Goal: Task Accomplishment & Management: Complete application form

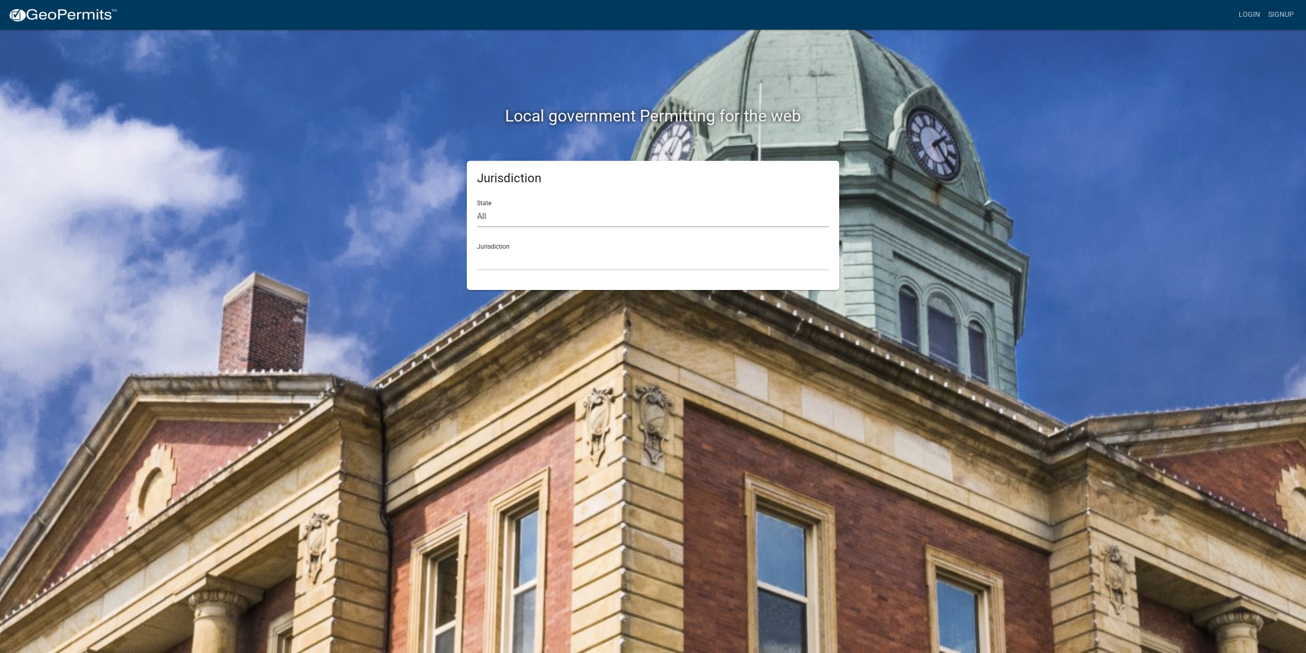
click at [556, 215] on select "All Colorado Georgia Indiana Iowa Kansas Minnesota Ohio South Carolina Wisconsin" at bounding box center [653, 216] width 352 height 21
select select "[US_STATE]"
click at [477, 206] on select "All Colorado Georgia Indiana Iowa Kansas Minnesota Ohio South Carolina Wisconsin" at bounding box center [653, 216] width 352 height 21
click at [520, 260] on select "City of Charlestown, Indiana City of Jeffersonville, Indiana City of Logansport…" at bounding box center [653, 259] width 352 height 21
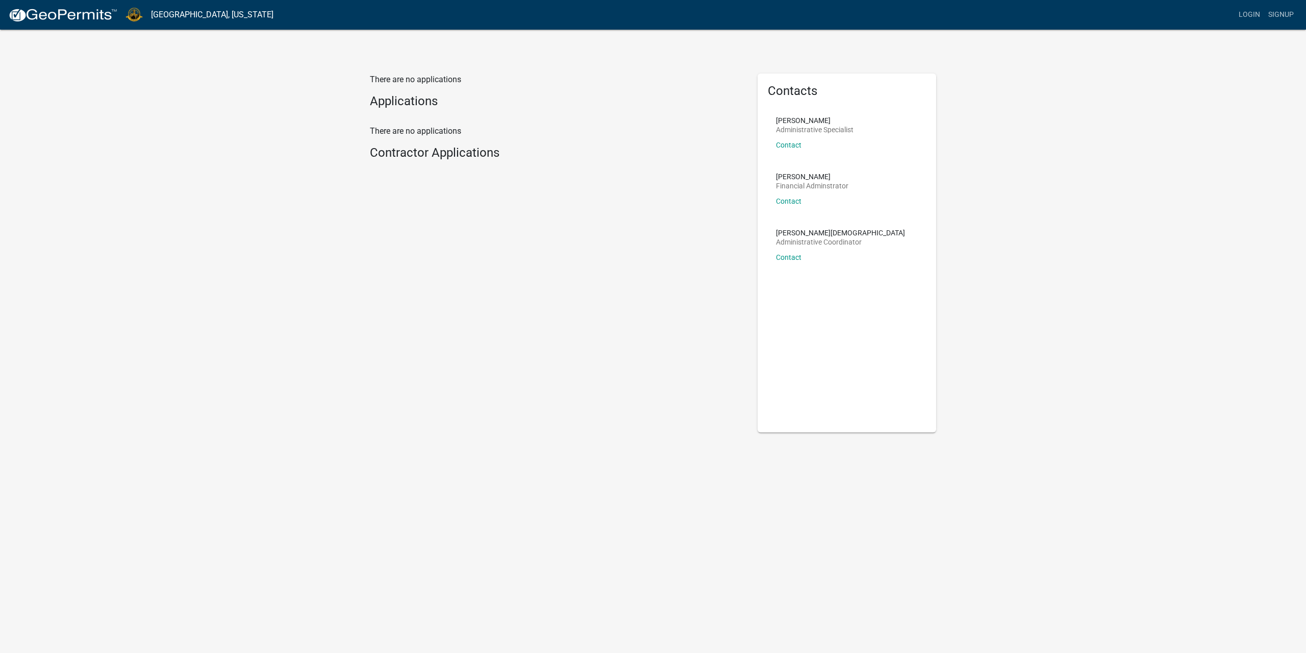
click at [407, 133] on p "There are no applications" at bounding box center [556, 131] width 372 height 12
click at [428, 154] on h4 "Contractor Applications" at bounding box center [556, 152] width 372 height 15
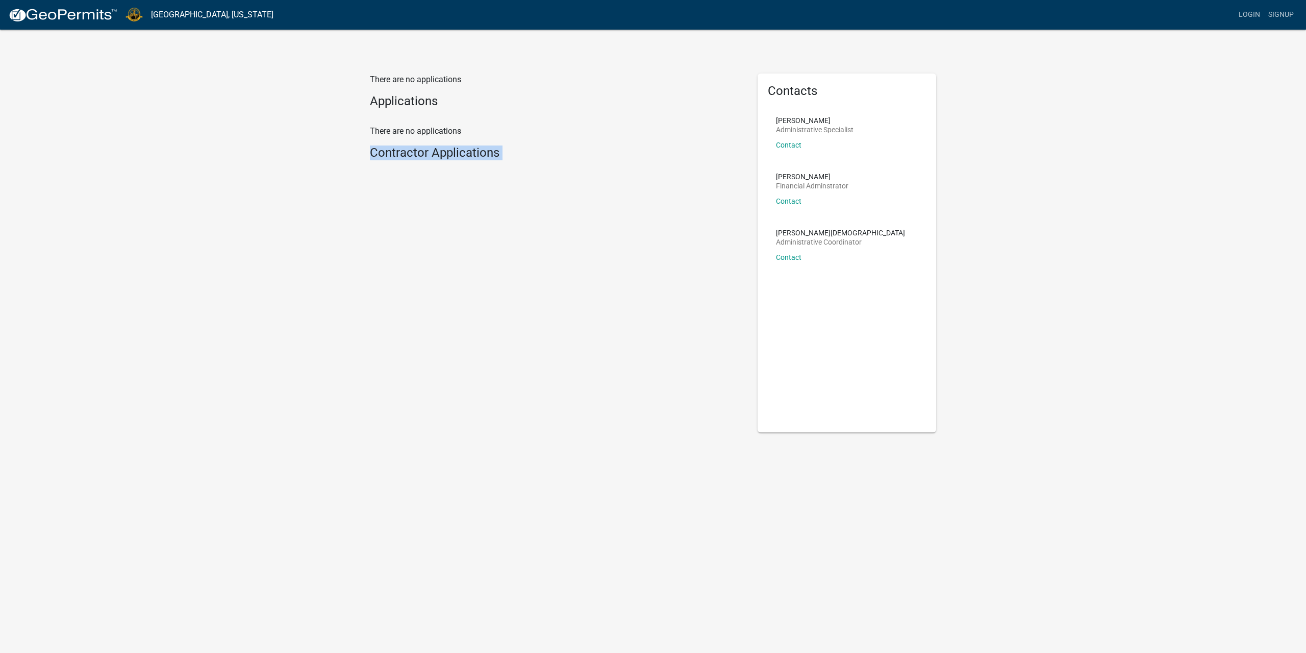
click at [428, 154] on h4 "Contractor Applications" at bounding box center [556, 152] width 372 height 15
click at [422, 80] on p "There are no applications" at bounding box center [556, 79] width 372 height 12
click at [478, 155] on h4 "Contractor Applications" at bounding box center [556, 152] width 372 height 15
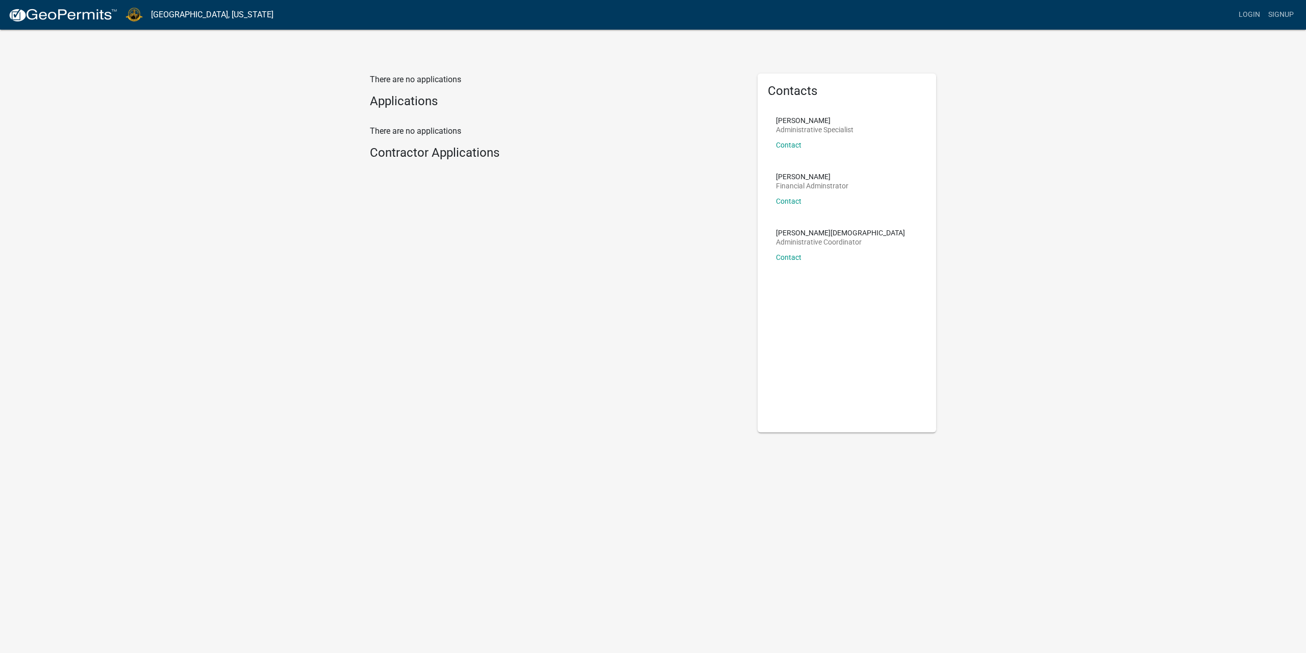
click at [433, 136] on p "There are no applications" at bounding box center [556, 131] width 372 height 12
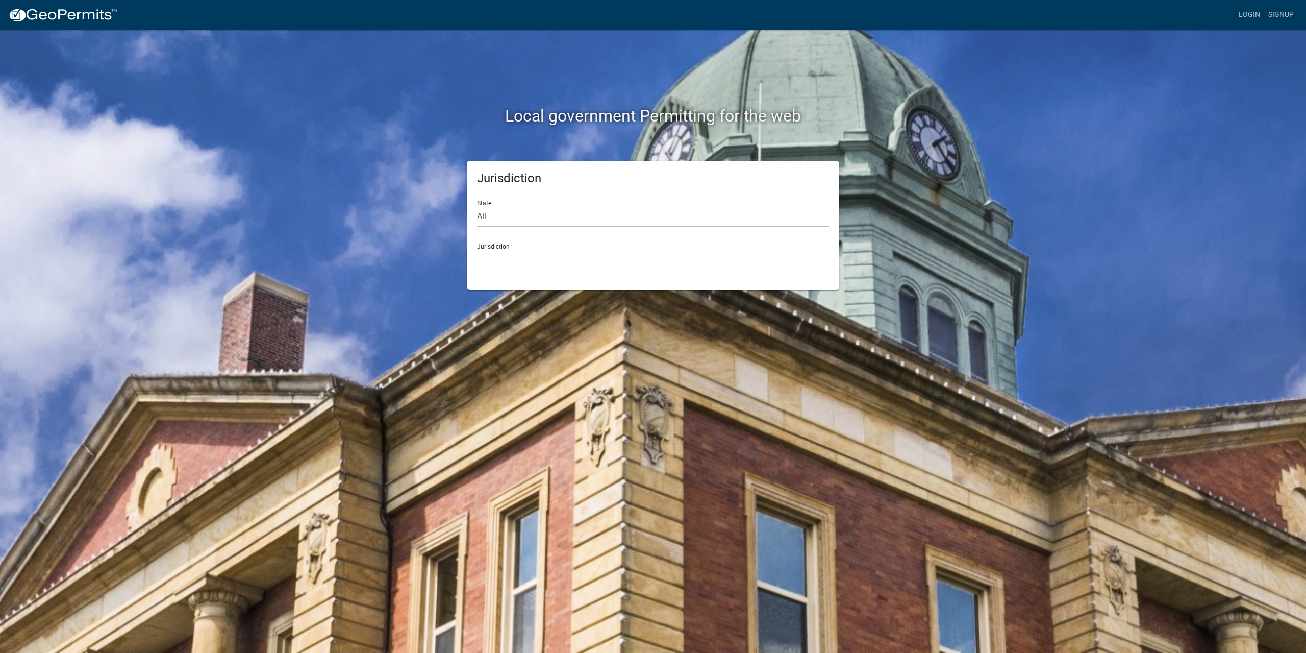
click at [692, 121] on h2 "Local government Permitting for the web" at bounding box center [653, 115] width 566 height 19
click at [1248, 15] on link "Login" at bounding box center [1250, 14] width 30 height 19
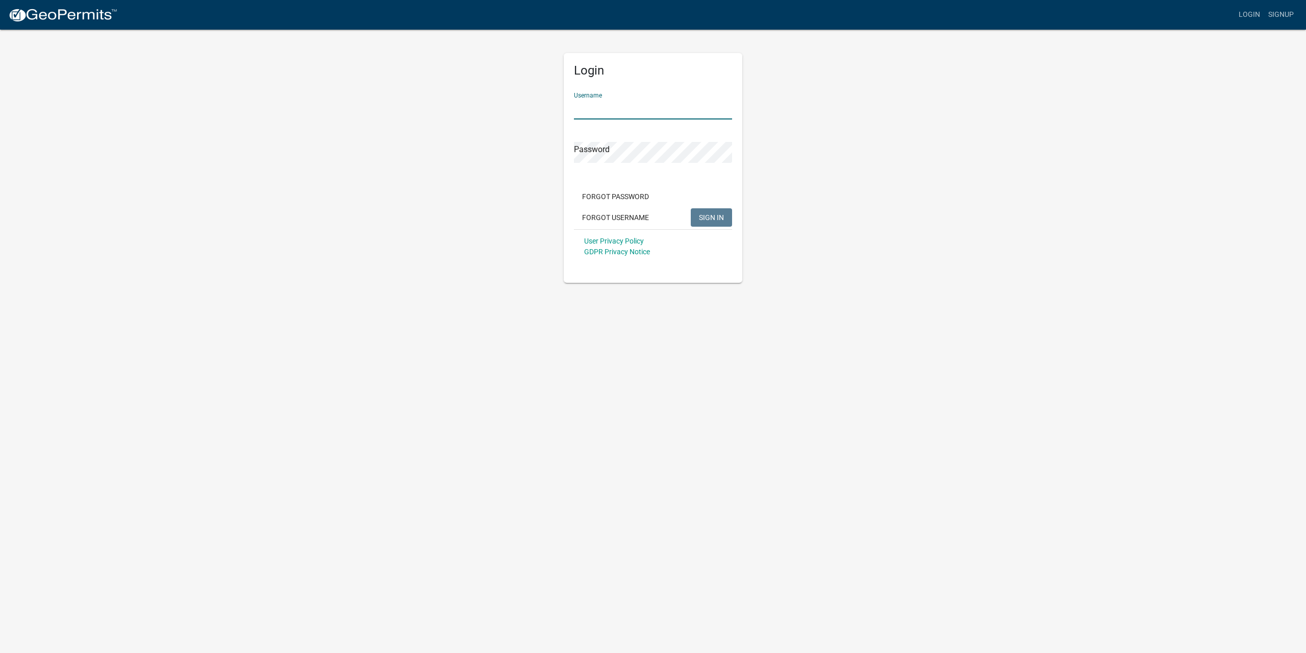
click at [595, 109] on input "Username" at bounding box center [653, 108] width 158 height 21
paste input "DCCI"
type input "DCCI"
click at [712, 218] on span "SIGN IN" at bounding box center [711, 217] width 25 height 8
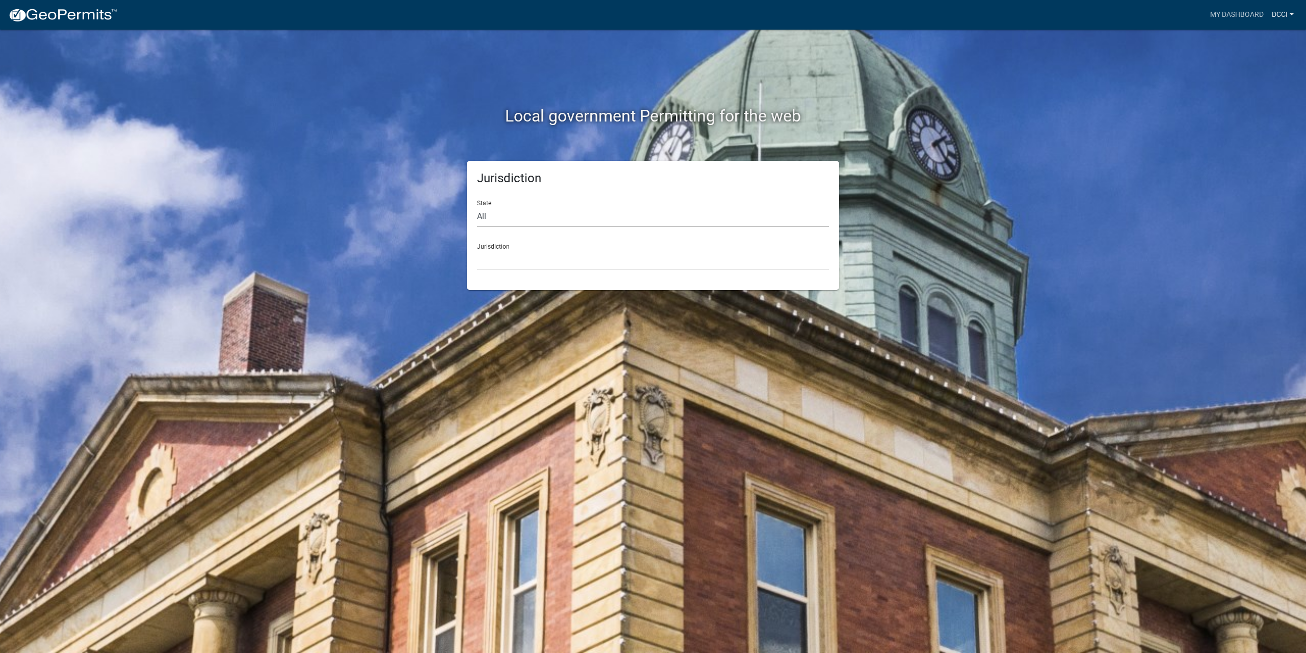
click at [1279, 15] on link "DCCI" at bounding box center [1283, 14] width 30 height 19
click at [1239, 12] on link "My Dashboard" at bounding box center [1237, 14] width 62 height 19
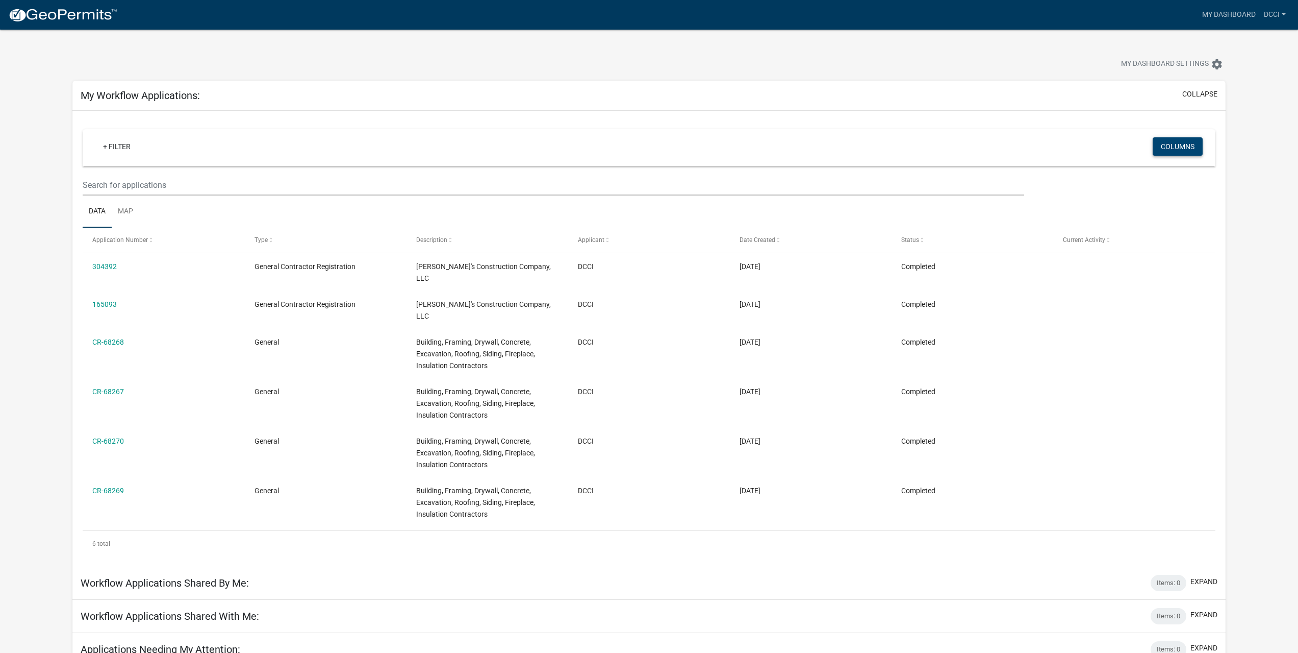
click at [1176, 149] on button "Columns" at bounding box center [1178, 146] width 50 height 18
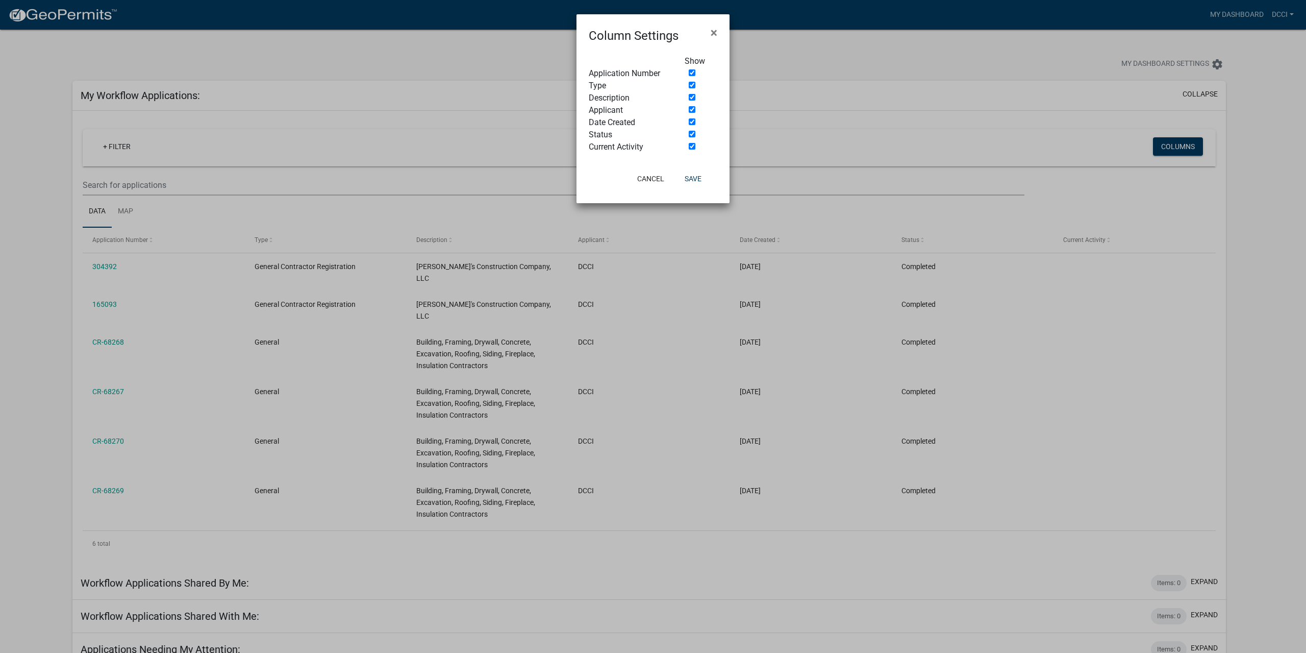
click at [1253, 269] on ngb-modal-window "Column Settings × Show Application Number Type Description Applicant Date Creat…" at bounding box center [653, 326] width 1306 height 653
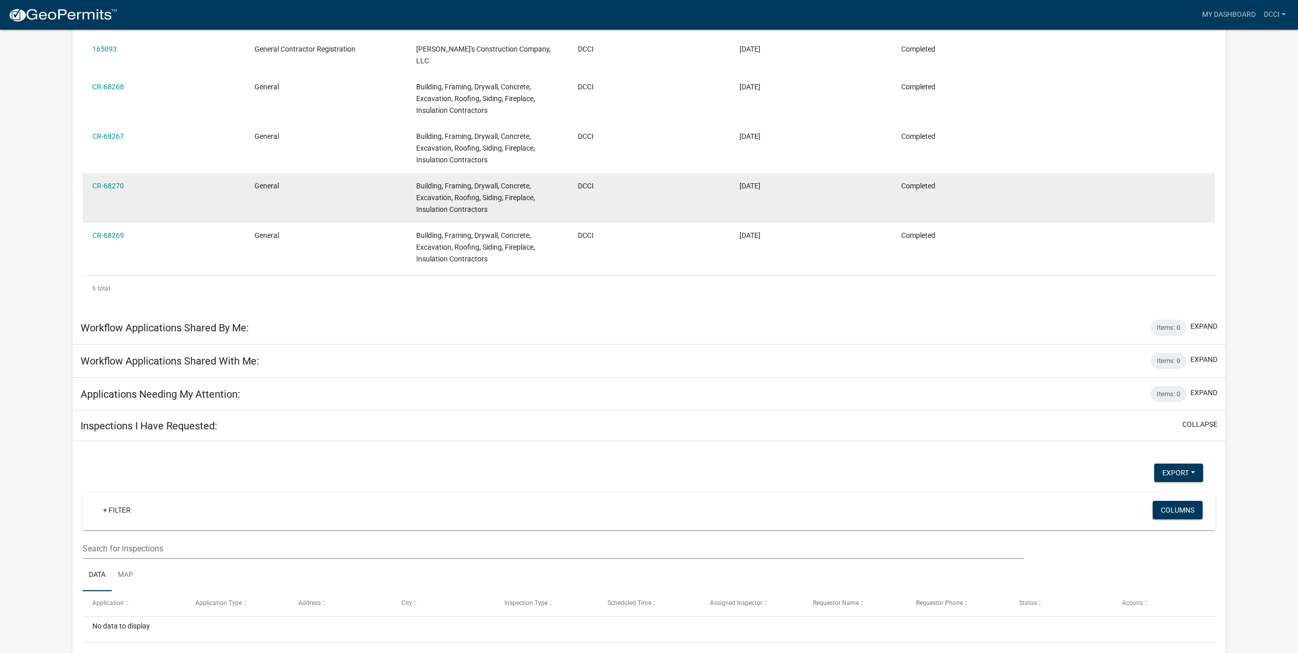
scroll to position [268, 0]
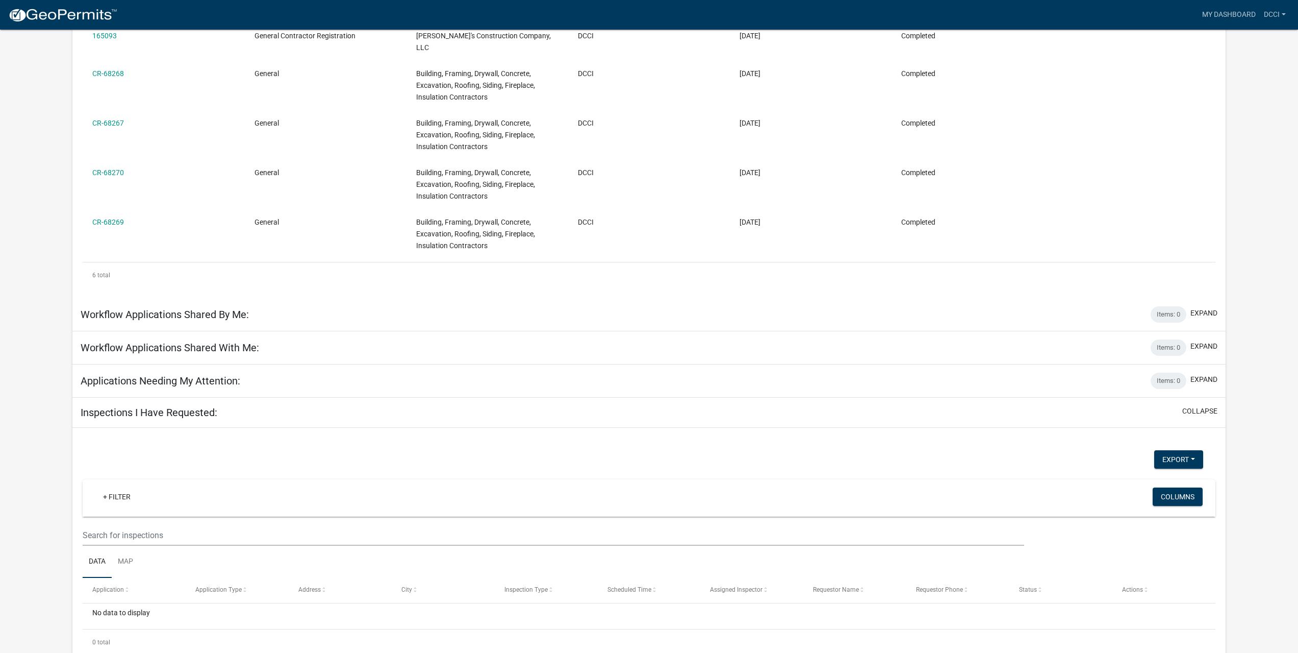
click at [215, 308] on h5 "Workflow Applications Shared By Me:" at bounding box center [165, 314] width 168 height 12
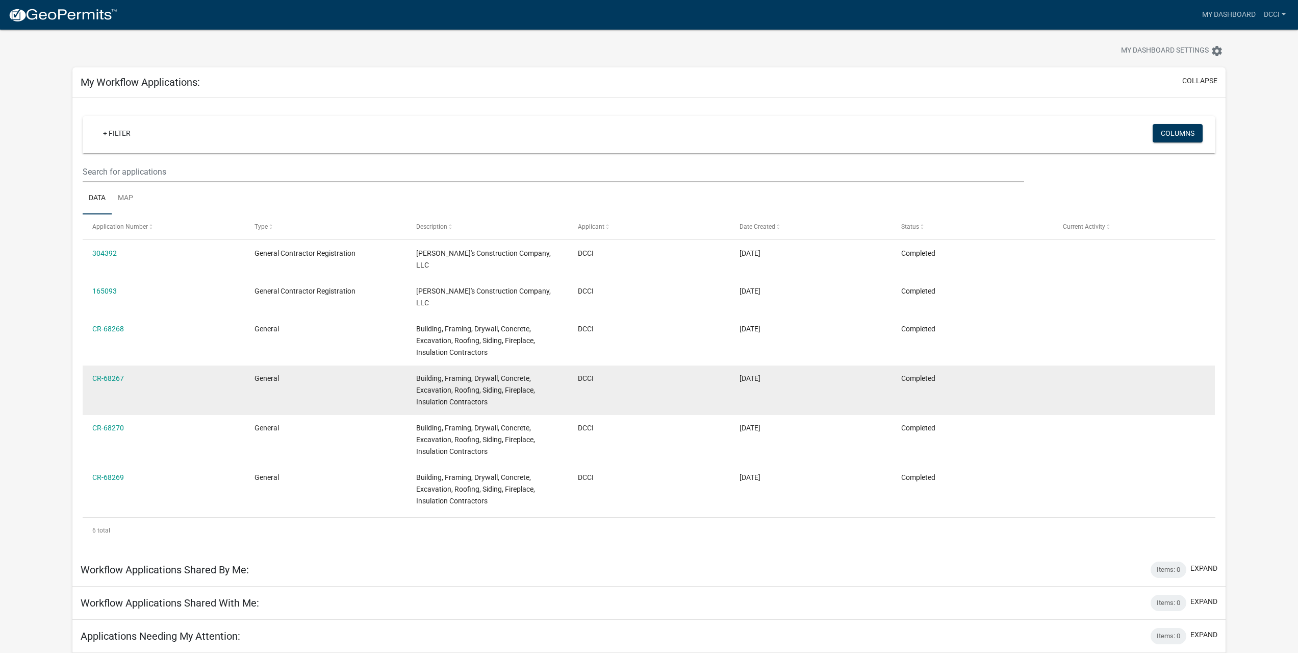
scroll to position [0, 0]
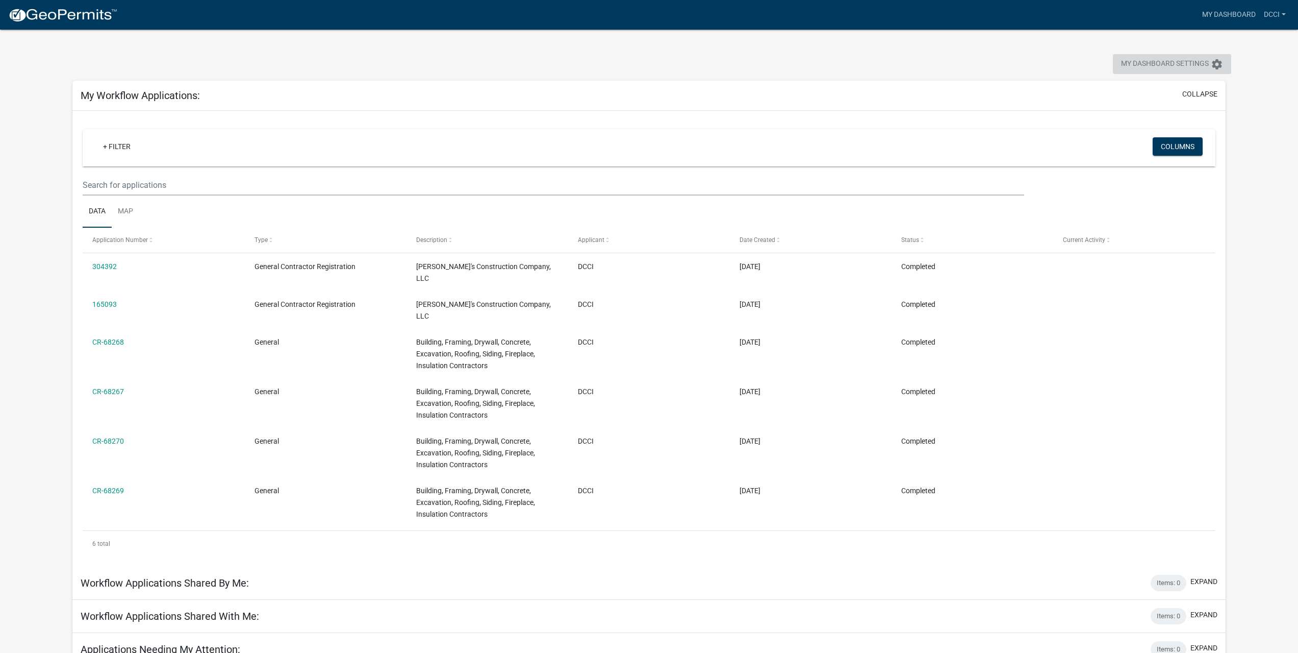
click at [1212, 62] on icon "settings" at bounding box center [1217, 64] width 12 height 12
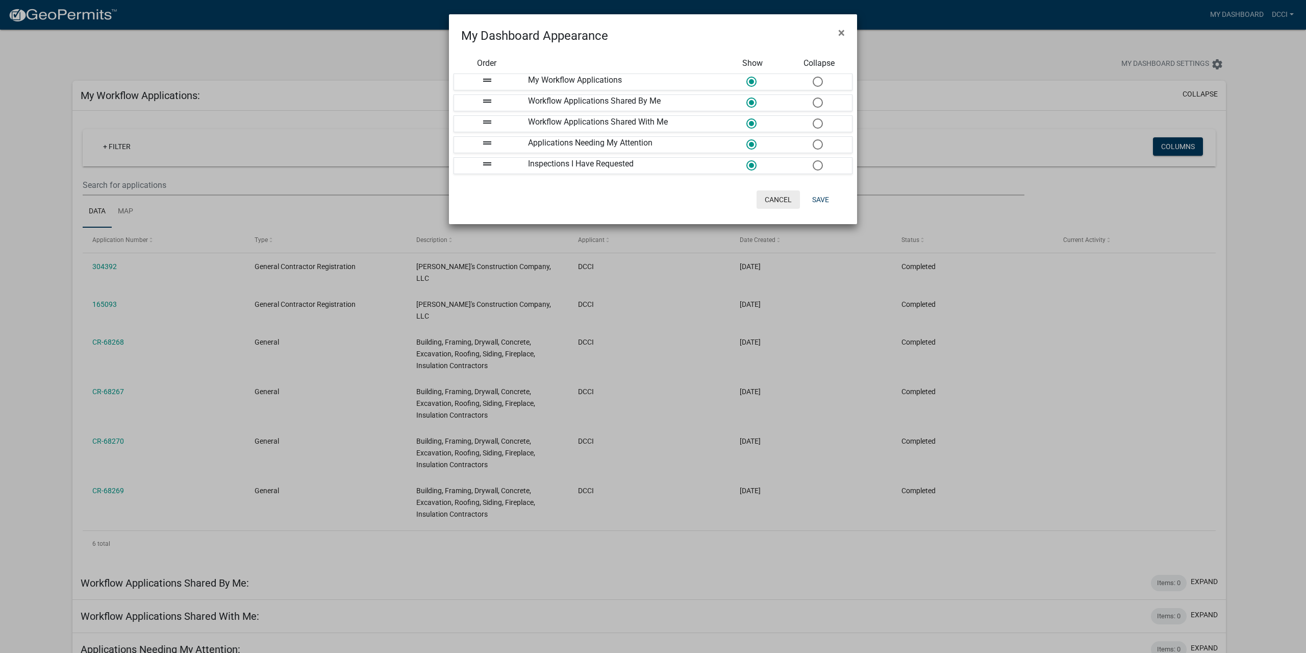
click at [780, 196] on button "Cancel" at bounding box center [778, 199] width 43 height 18
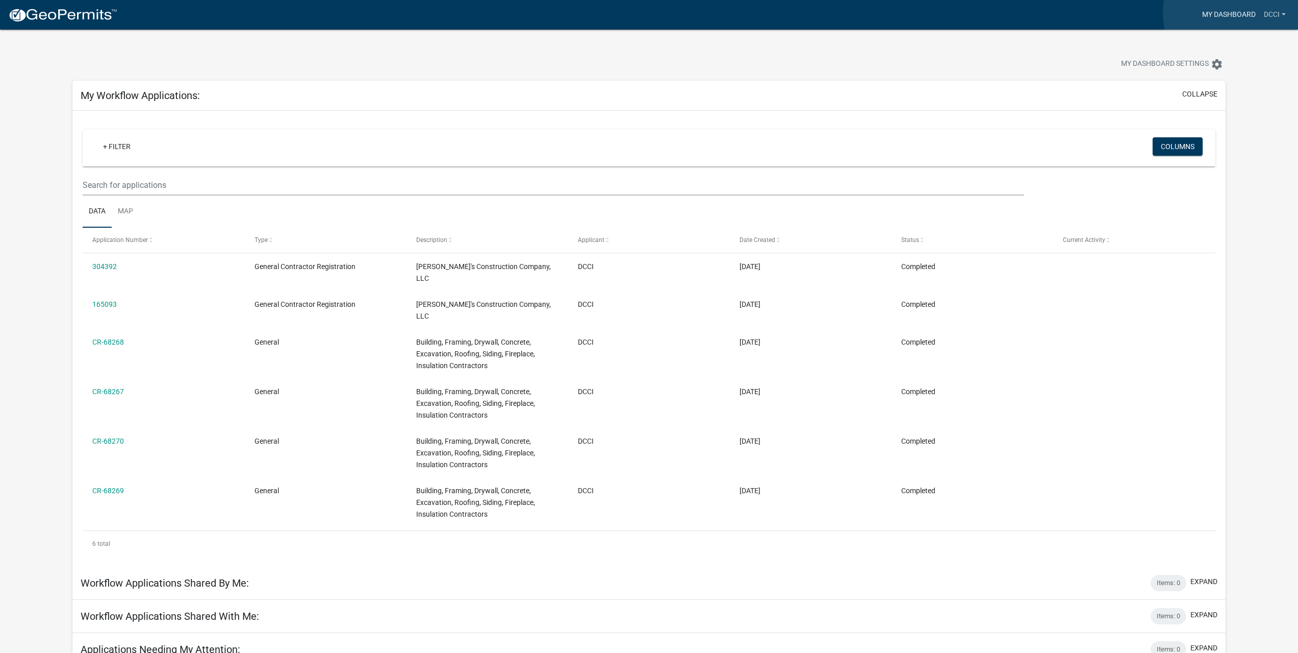
click at [1241, 13] on link "My Dashboard" at bounding box center [1229, 14] width 62 height 19
click at [1274, 15] on link "DCCI" at bounding box center [1275, 14] width 30 height 19
click at [1243, 45] on link "Account" at bounding box center [1250, 42] width 82 height 24
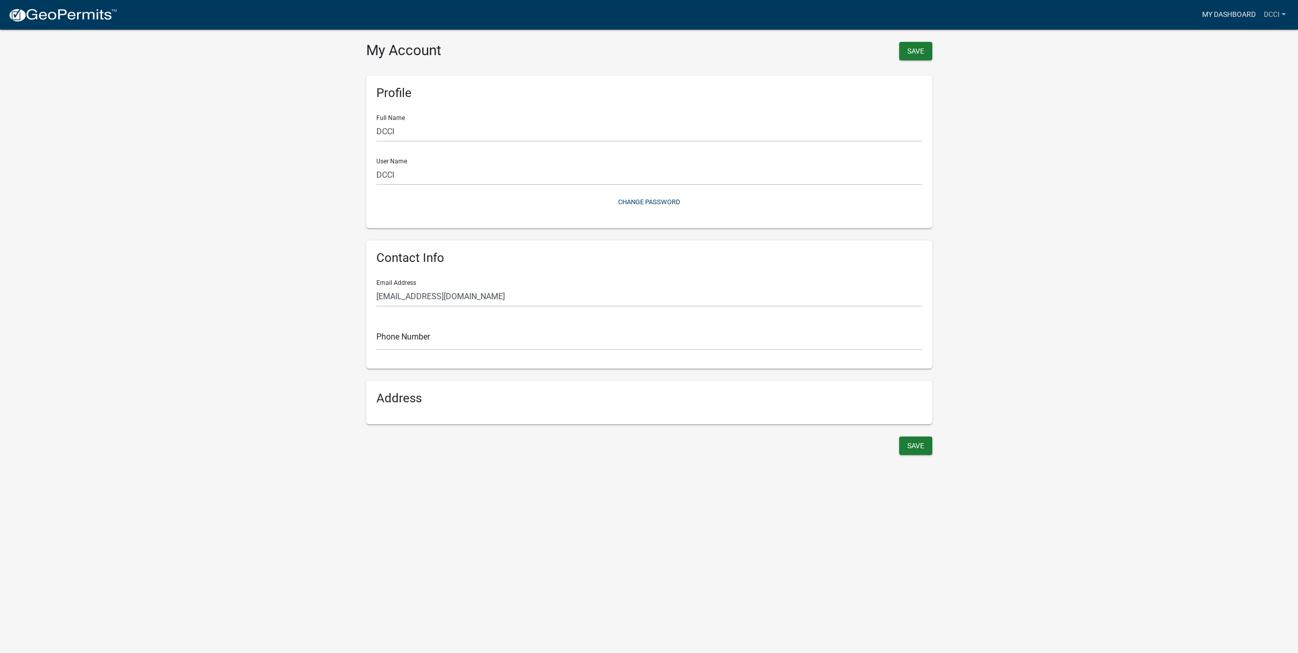
click at [1209, 13] on link "My Dashboard" at bounding box center [1229, 14] width 62 height 19
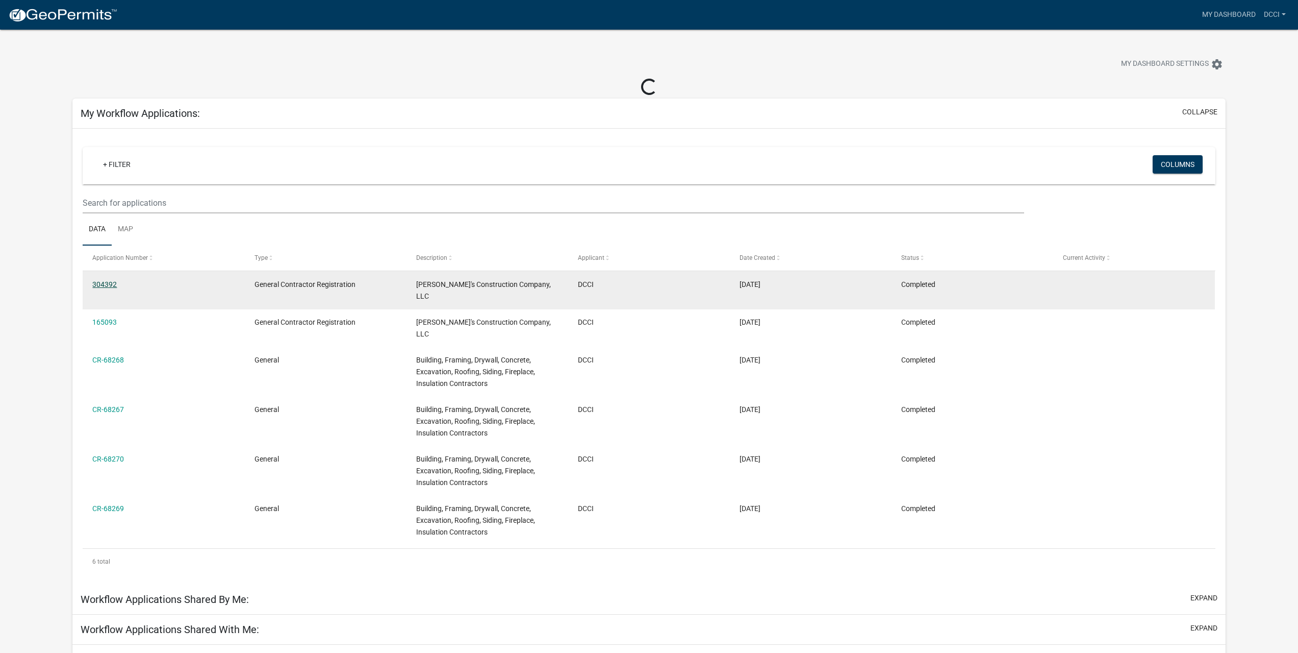
click at [108, 282] on link "304392" at bounding box center [104, 284] width 24 height 8
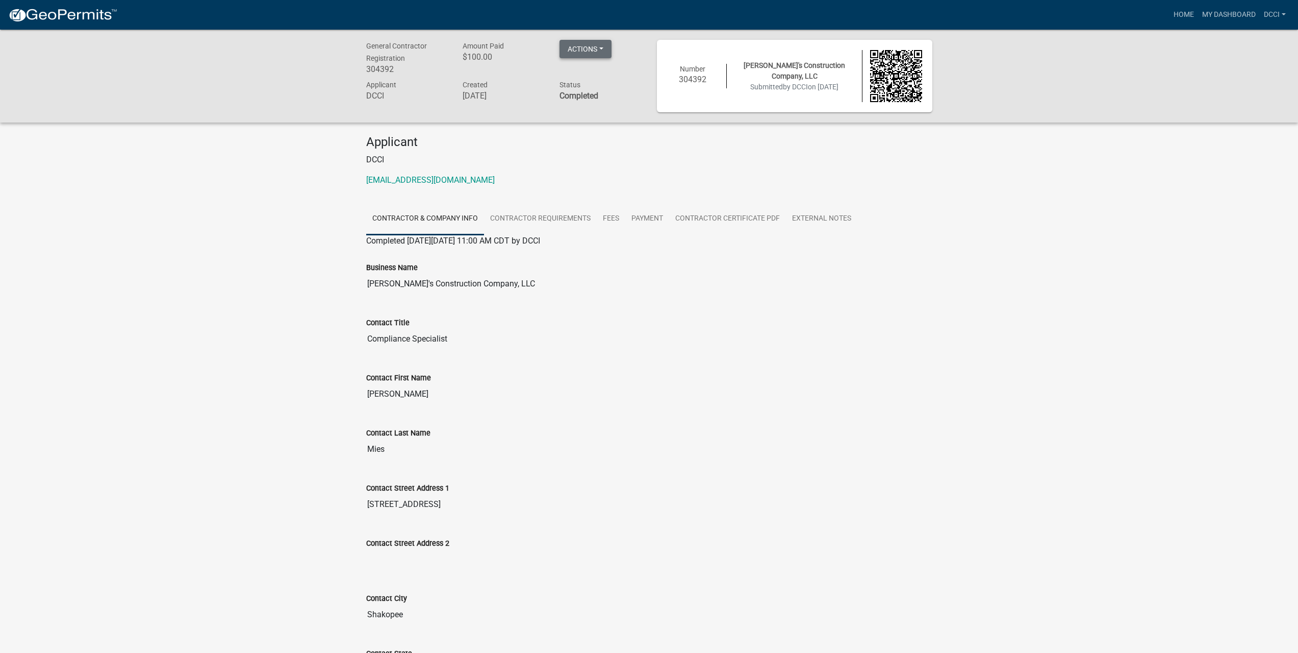
click at [587, 43] on button "Actions" at bounding box center [586, 49] width 52 height 18
click at [857, 192] on div "Applicant DCCI compliance@dannysconstruction.com" at bounding box center [650, 165] width 582 height 60
click at [534, 220] on link "Contractor Requirements" at bounding box center [540, 219] width 113 height 33
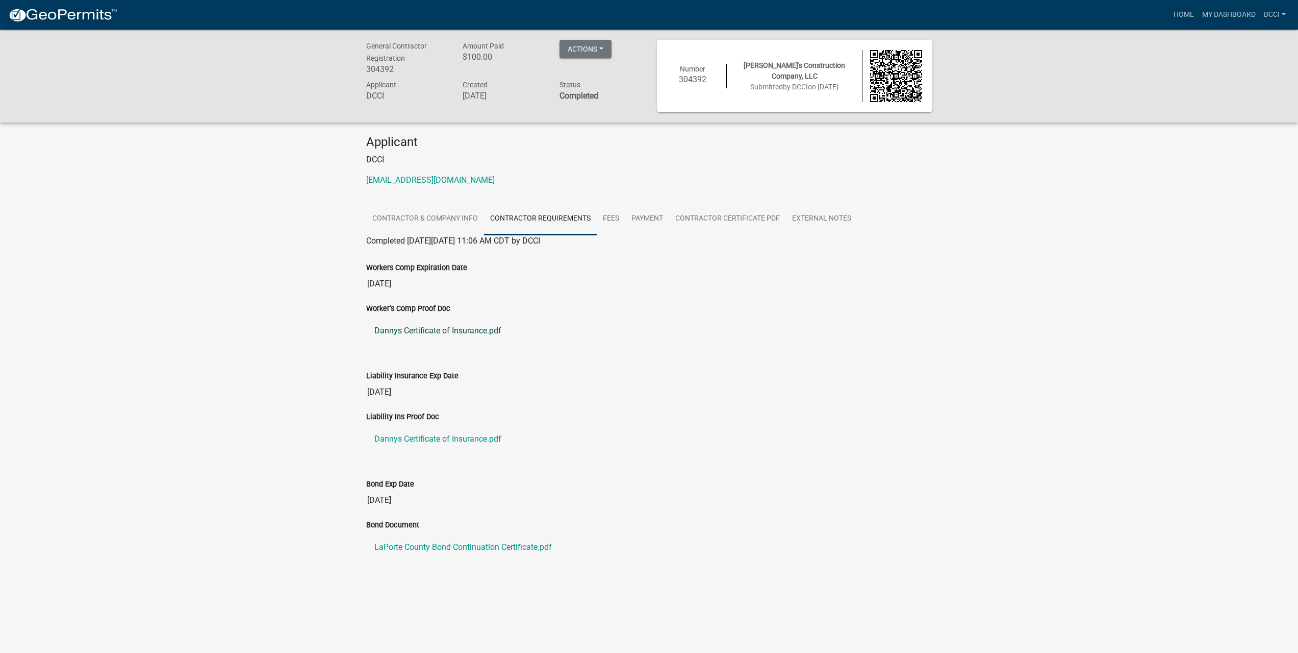
click at [473, 332] on link "Dannys Certificate of Insurance.pdf" at bounding box center [649, 330] width 566 height 24
click at [466, 438] on link "Dannys Certificate of Insurance.pdf" at bounding box center [649, 438] width 566 height 24
click at [468, 549] on link "LaPorte County Bond Continuation Certificate.pdf" at bounding box center [649, 547] width 566 height 24
click at [609, 218] on link "Fees" at bounding box center [611, 219] width 29 height 33
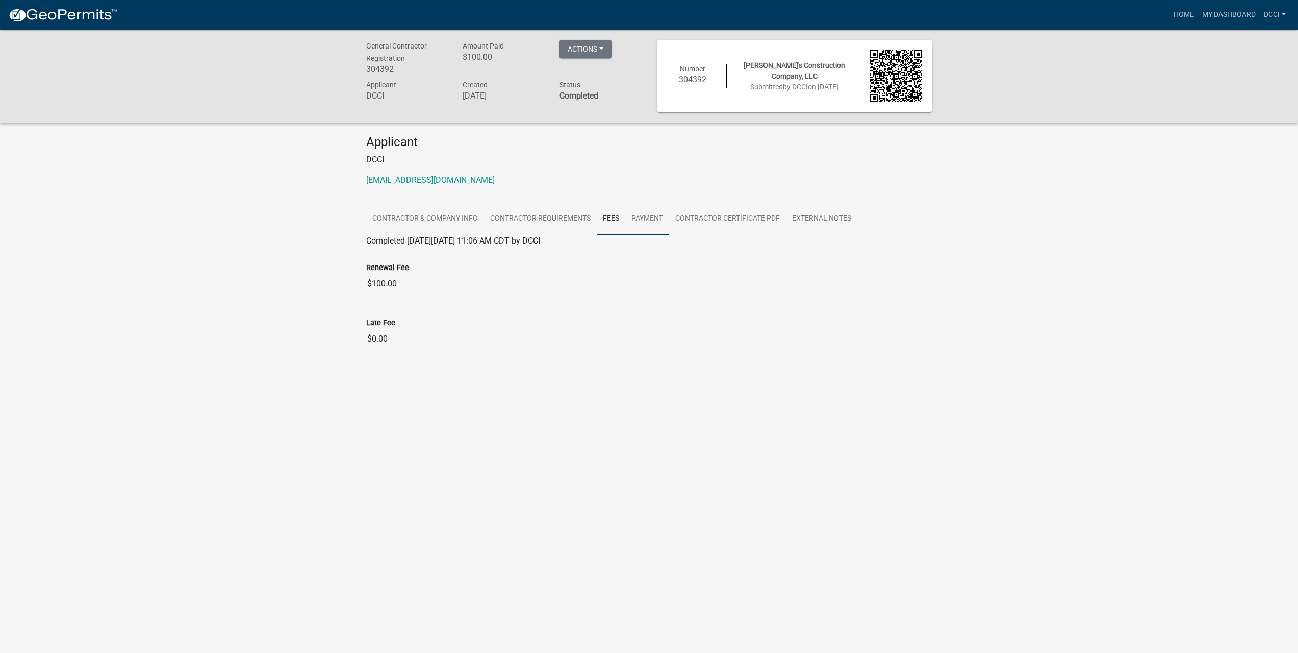
click at [649, 219] on link "Payment" at bounding box center [647, 219] width 44 height 33
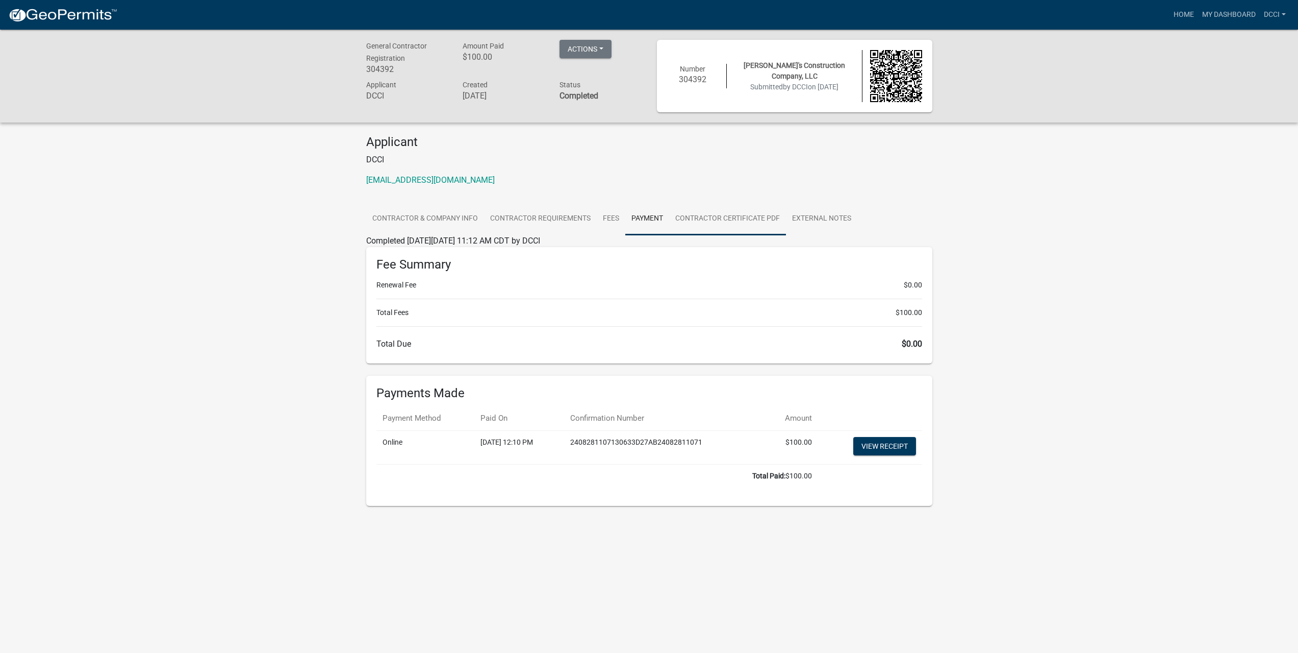
click at [695, 219] on link "Contractor Certificate PDF" at bounding box center [727, 219] width 117 height 33
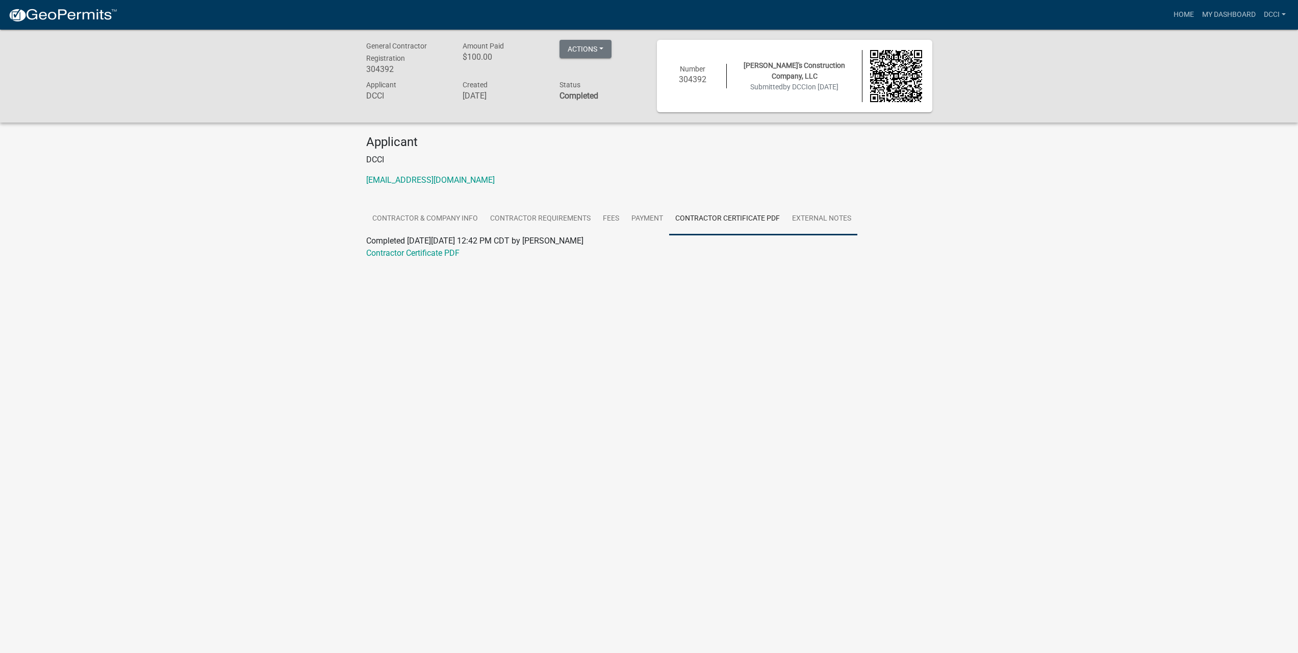
click at [832, 218] on link "External Notes" at bounding box center [821, 219] width 71 height 33
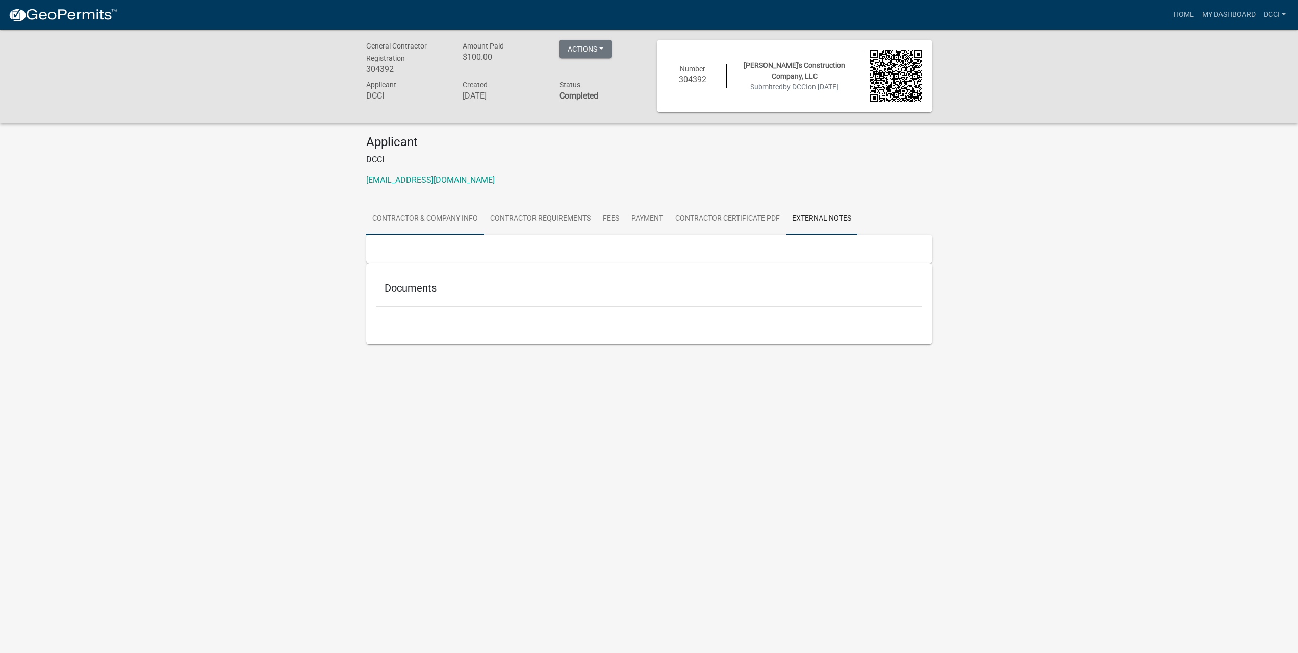
click at [422, 220] on link "Contractor & Company Info" at bounding box center [425, 219] width 118 height 33
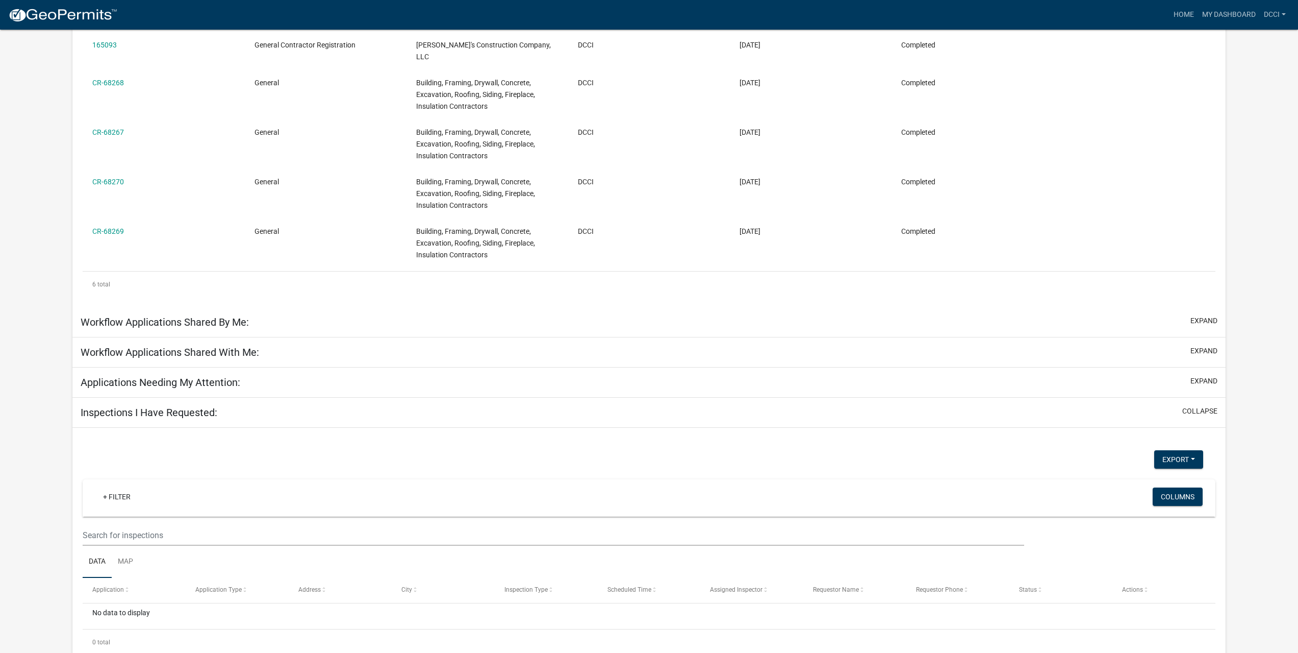
scroll to position [73, 0]
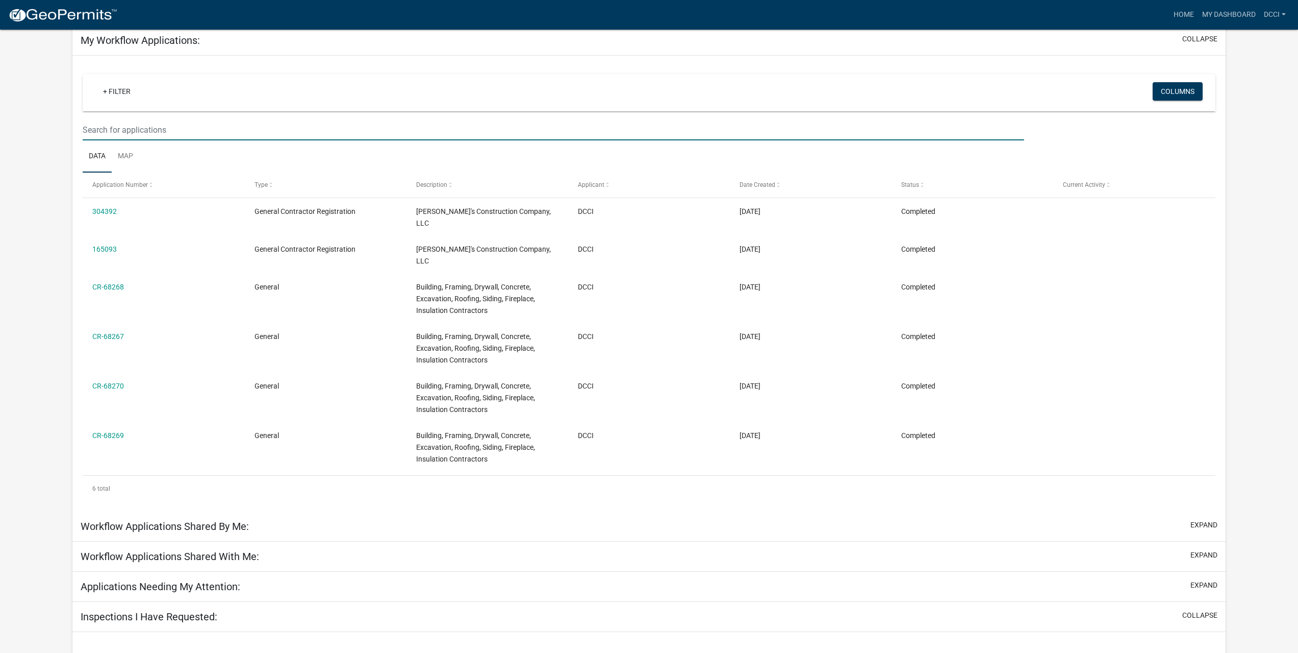
click at [152, 131] on input "text" at bounding box center [553, 129] width 941 height 21
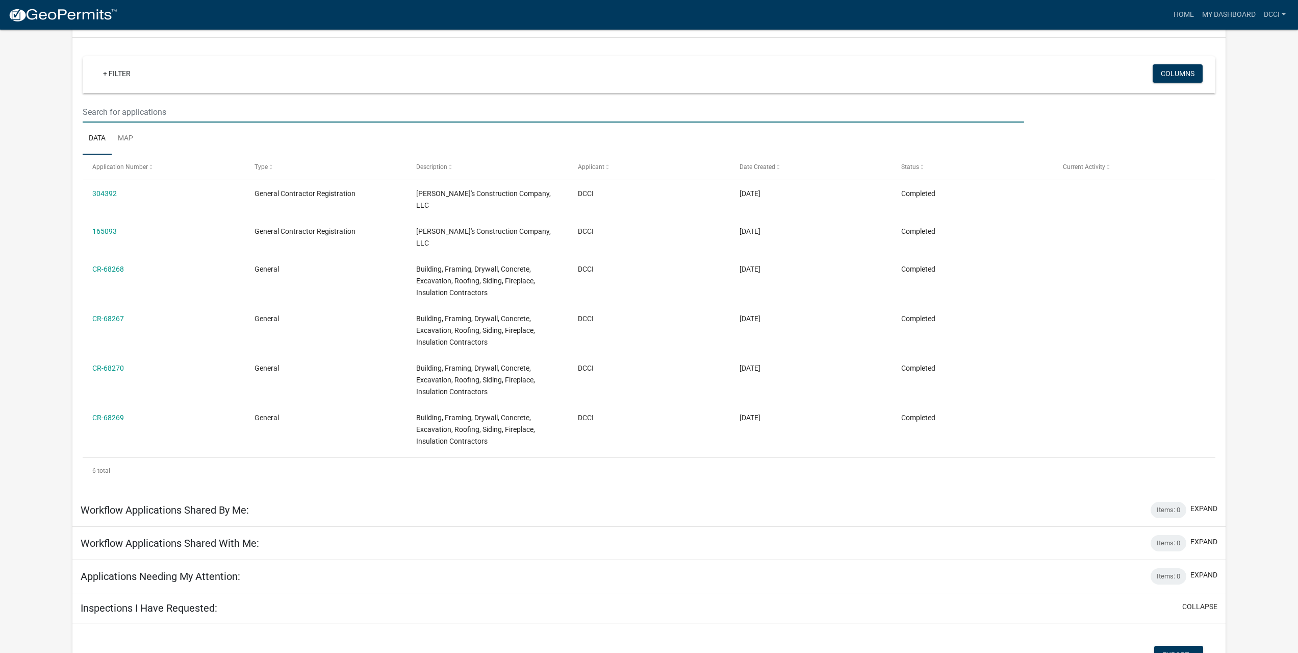
scroll to position [175, 0]
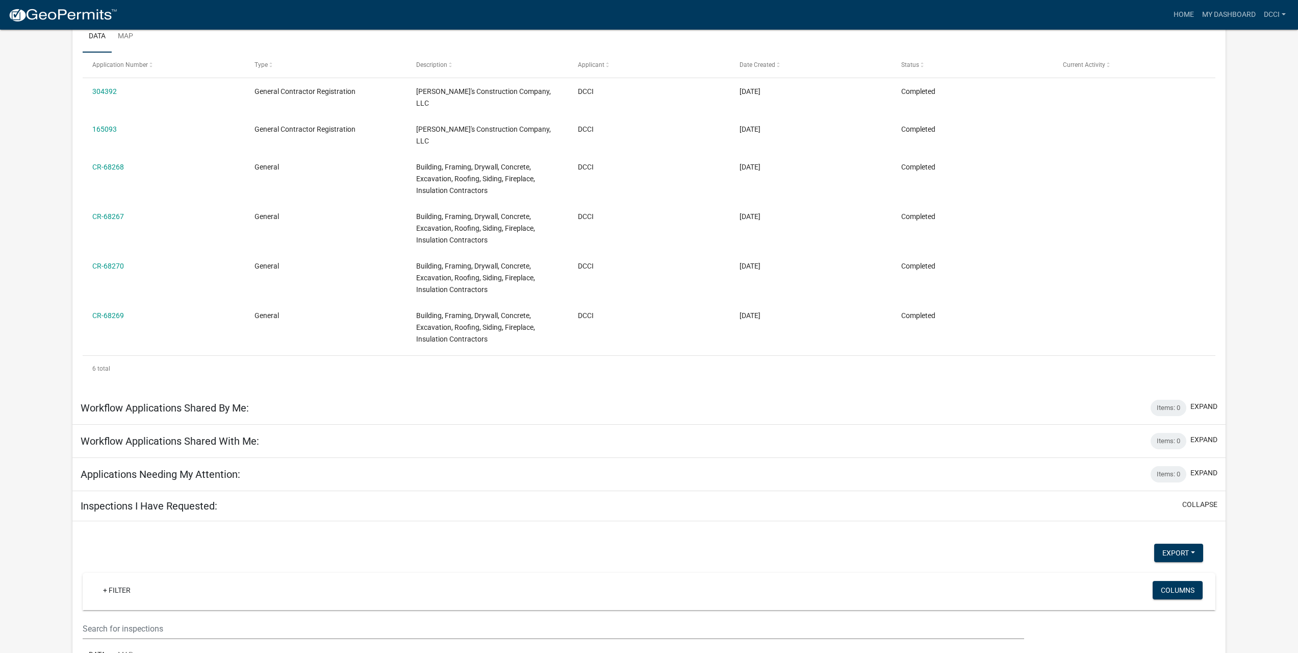
click at [209, 468] on h5 "Applications Needing My Attention:" at bounding box center [161, 474] width 160 height 12
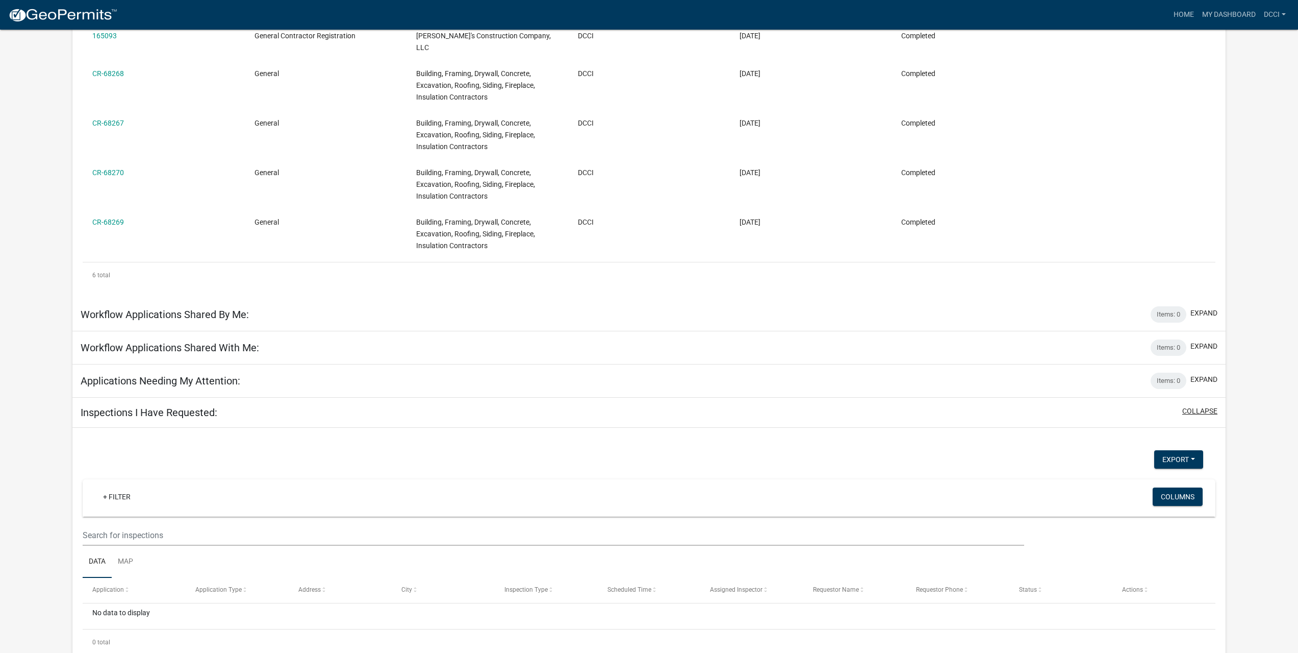
click at [1199, 406] on button "collapse" at bounding box center [1200, 411] width 35 height 11
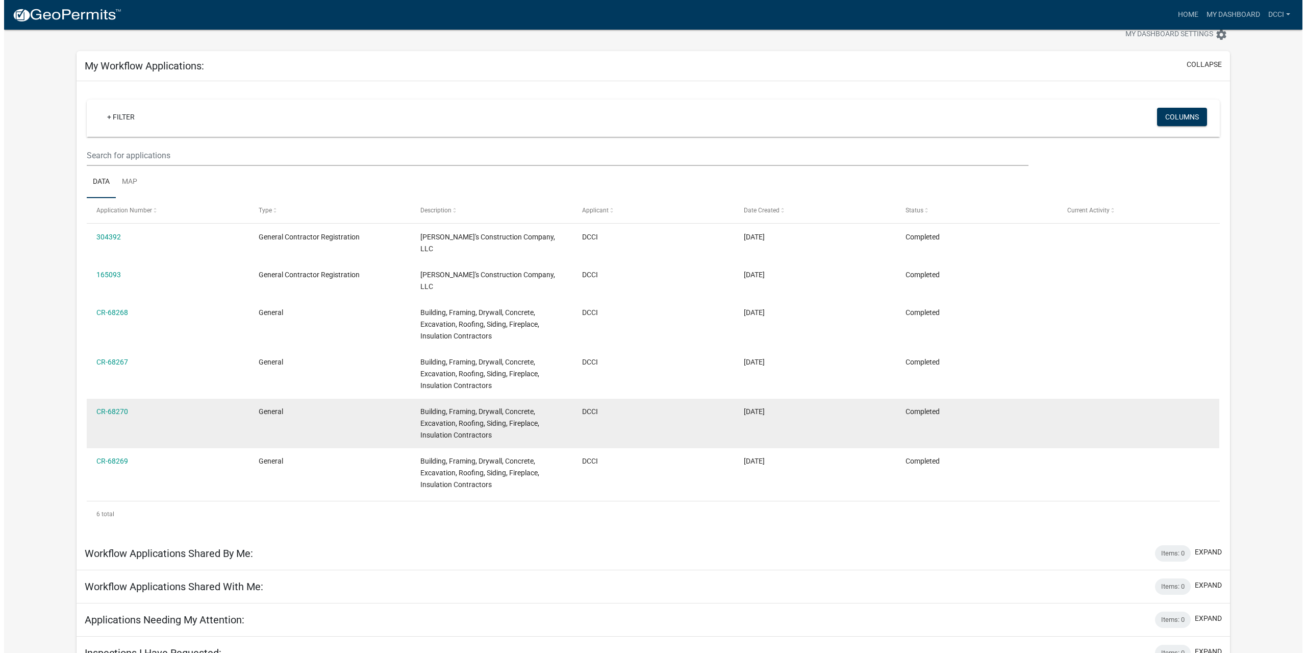
scroll to position [0, 0]
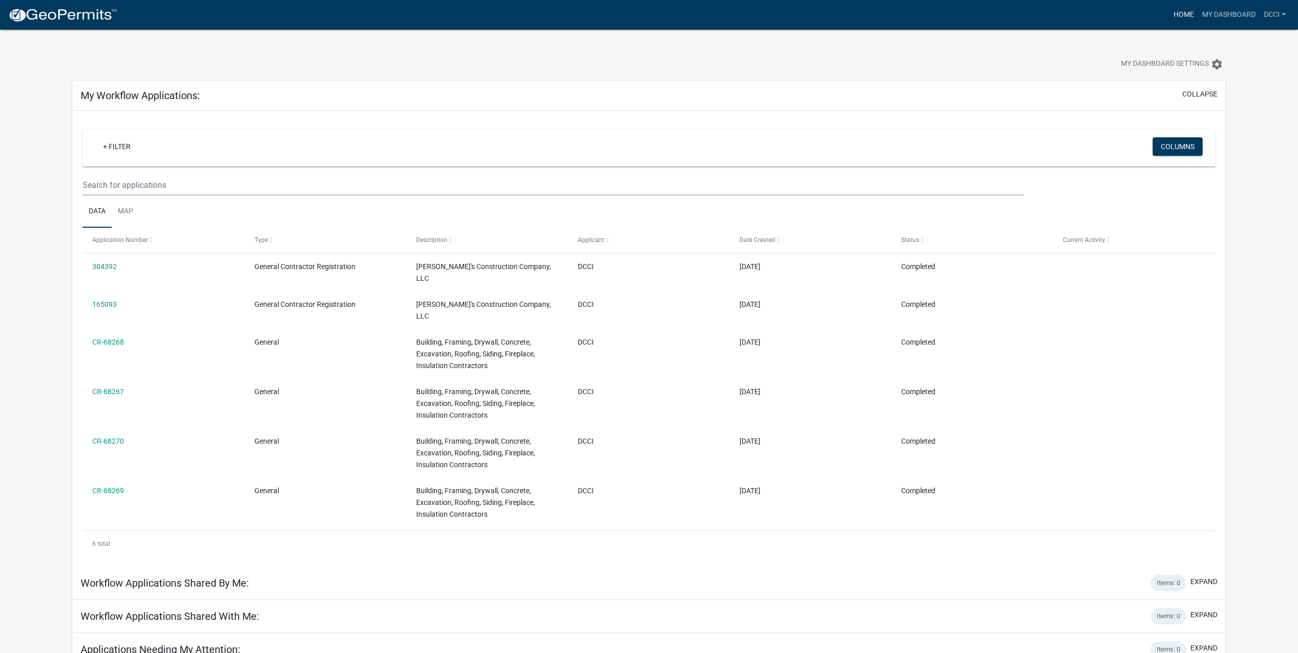
click at [1185, 18] on link "Home" at bounding box center [1184, 14] width 29 height 19
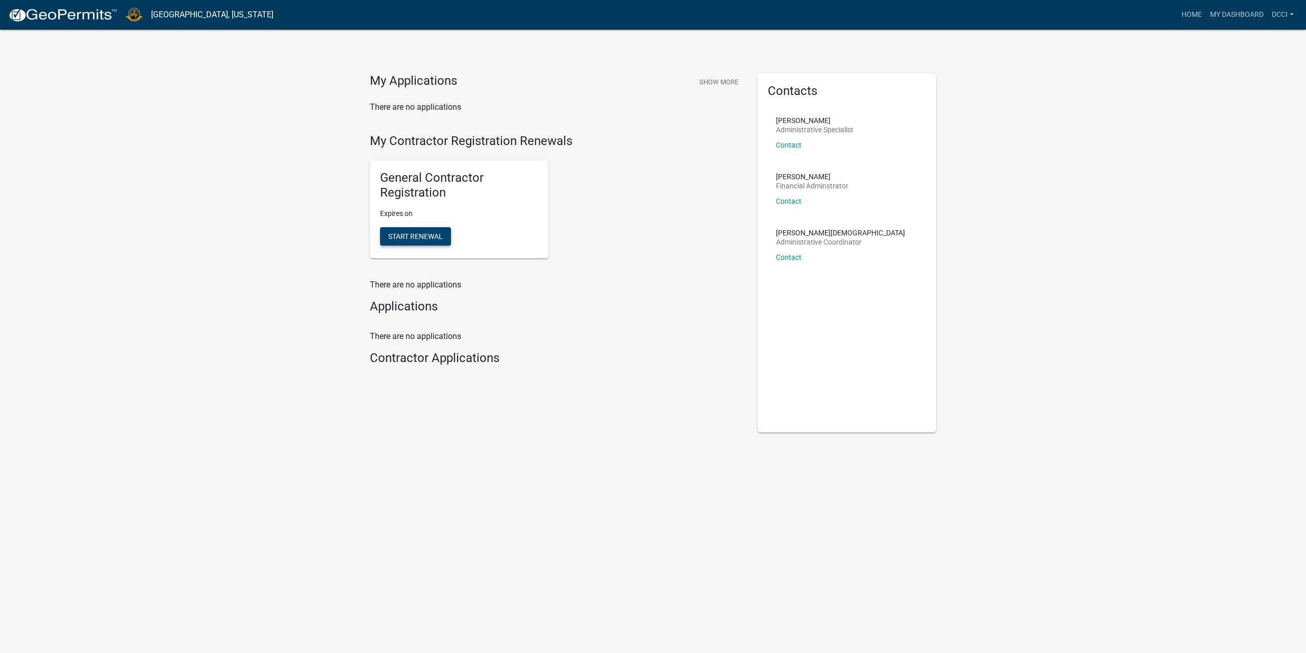
click at [437, 235] on span "Start Renewal" at bounding box center [415, 236] width 55 height 8
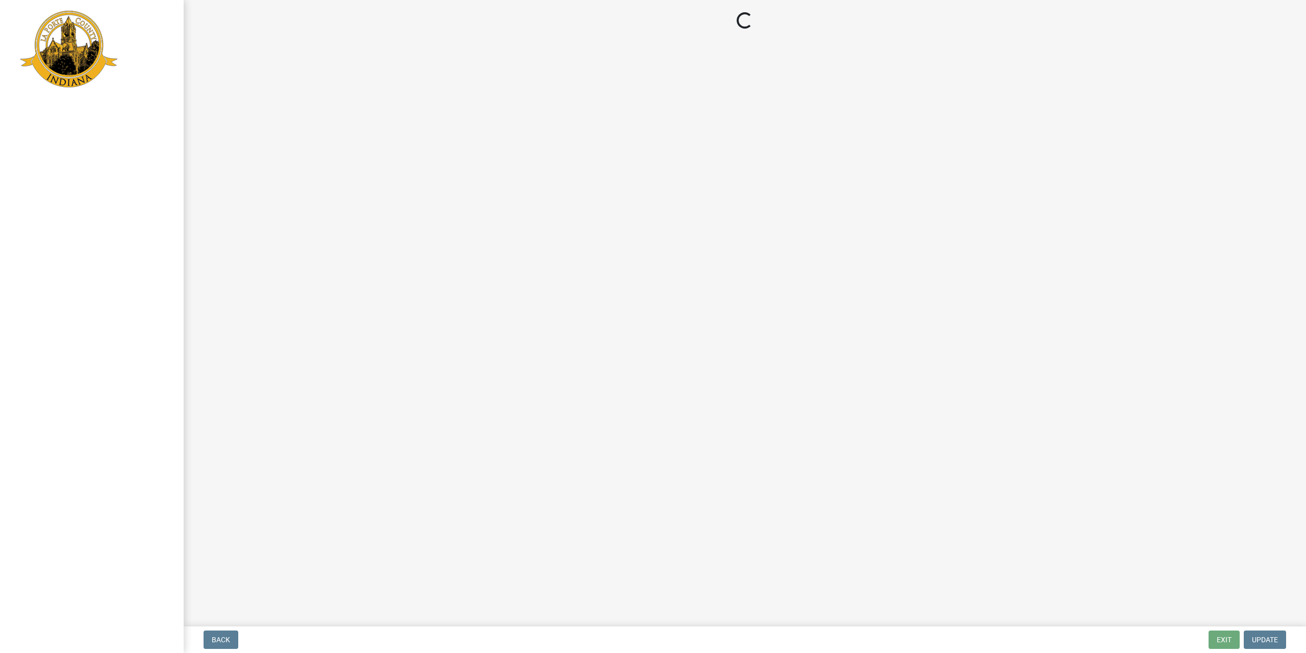
select select "MN"
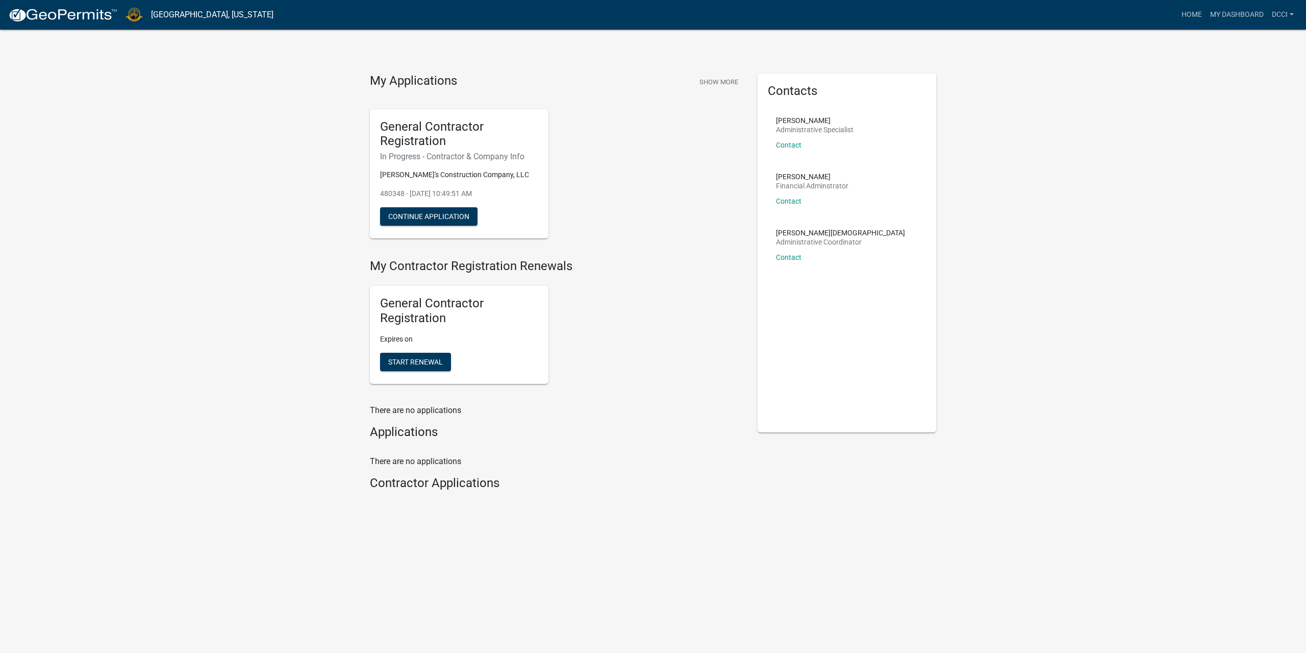
click at [587, 116] on div "General Contractor Registration In Progress - Contractor & Company Info Danny's…" at bounding box center [556, 174] width 388 height 146
click at [483, 192] on p "480348 - Sep 18, 2025, 10:49:51 AM" at bounding box center [459, 193] width 158 height 11
click at [562, 183] on div "General Contractor Registration In Progress - Contractor & Company Info Danny's…" at bounding box center [556, 174] width 388 height 146
